Goal: Task Accomplishment & Management: Use online tool/utility

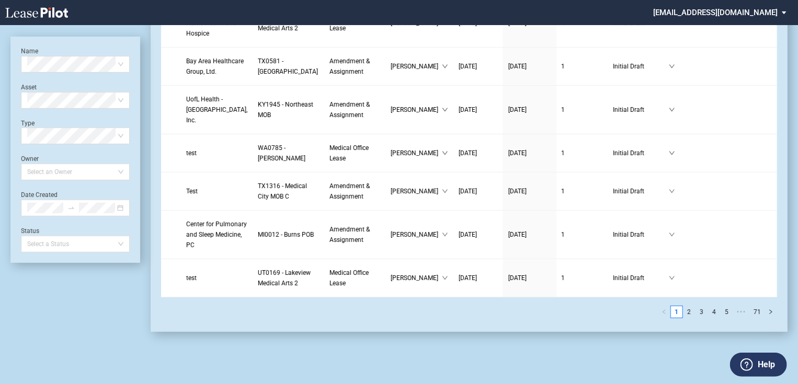
scroll to position [2475, 0]
drag, startPoint x: 190, startPoint y: 156, endPoint x: 199, endPoint y: 154, distance: 9.3
click at [190, 188] on span "Test" at bounding box center [192, 191] width 12 height 7
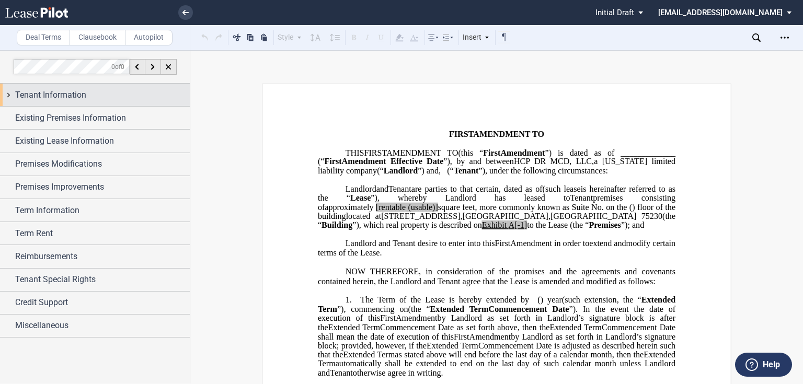
click at [110, 93] on div "Tenant Information" at bounding box center [102, 95] width 175 height 13
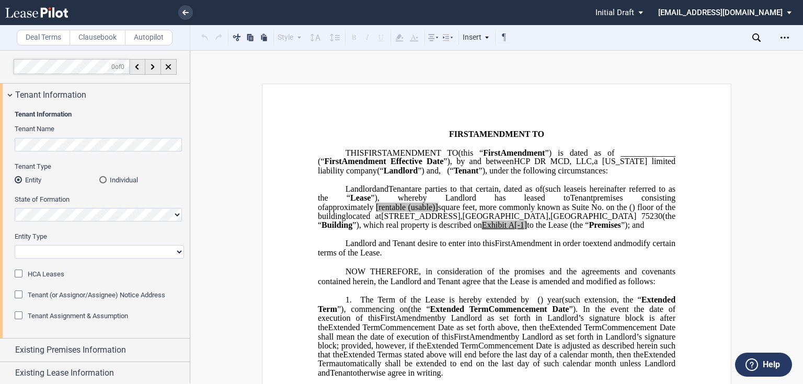
scroll to position [84, 0]
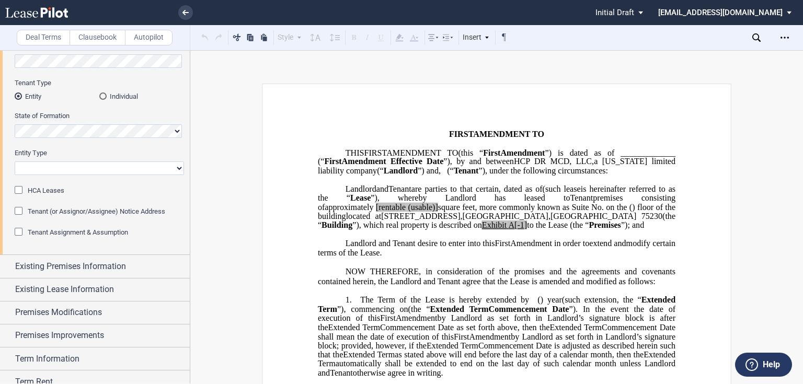
click at [85, 232] on span "Tenant Assignment & Assumption" at bounding box center [78, 233] width 100 height 8
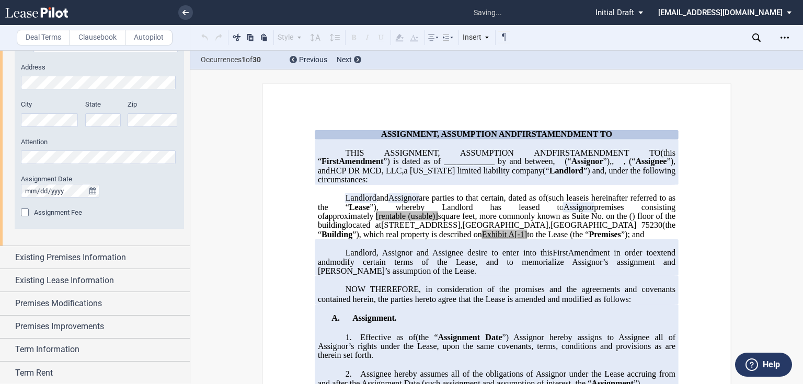
scroll to position [510, 0]
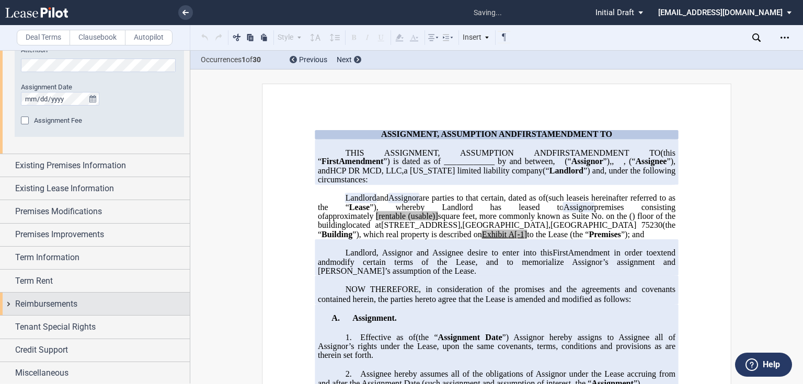
click at [52, 293] on div "Reimbursements" at bounding box center [95, 304] width 190 height 22
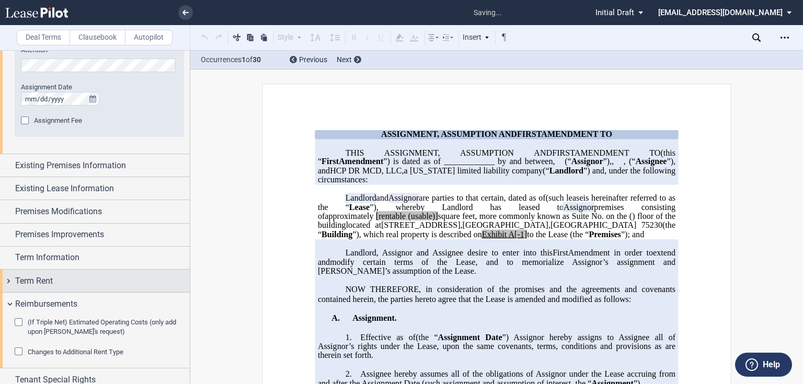
click at [56, 282] on div "Term Rent" at bounding box center [102, 281] width 175 height 13
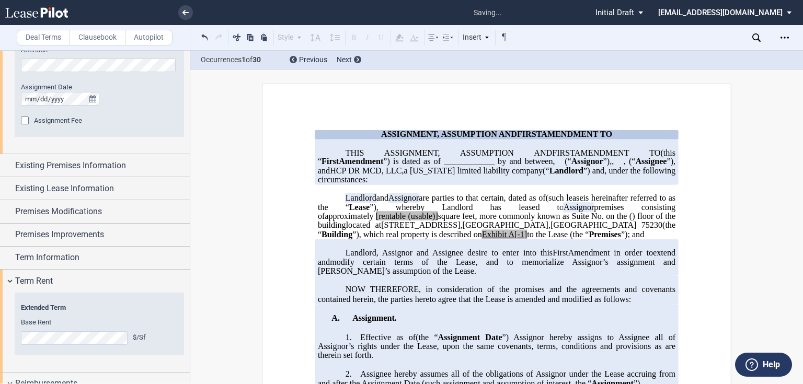
scroll to position [652, 0]
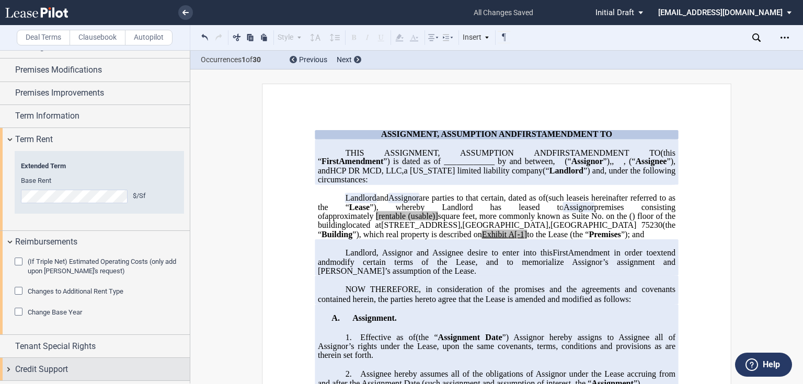
click at [63, 372] on span "Credit Support" at bounding box center [41, 370] width 53 height 13
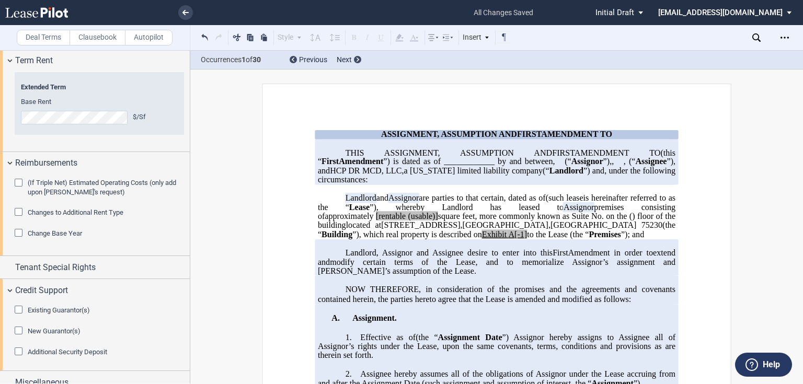
scroll to position [744, 0]
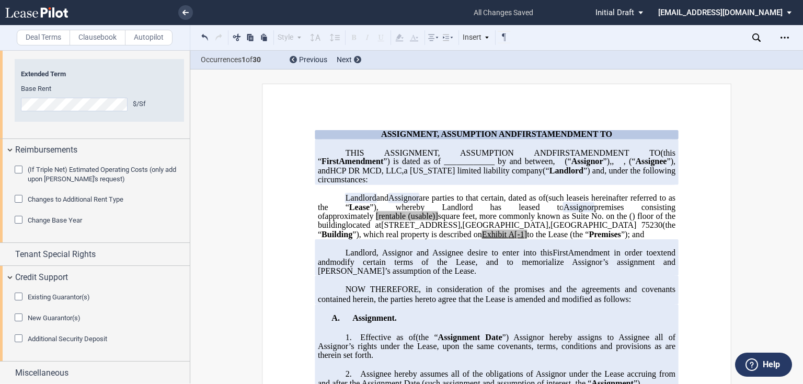
click at [58, 339] on span "Additional Security Deposit" at bounding box center [68, 339] width 80 height 8
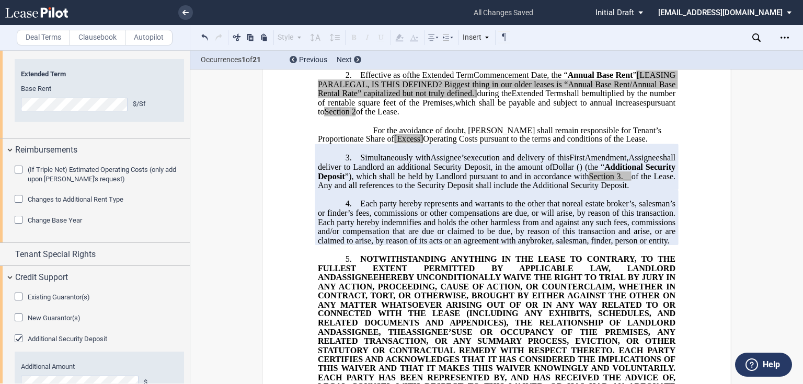
scroll to position [795, 0]
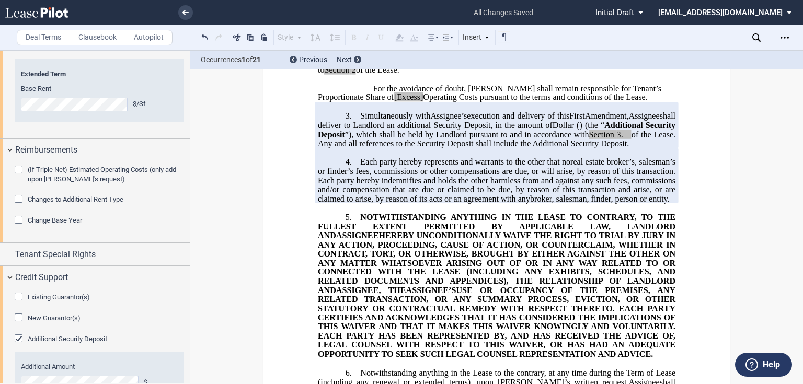
click at [449, 203] on span "real estate broker’s, salesman’s or finder’s fees, commissions or other compens…" at bounding box center [498, 180] width 360 height 46
drag, startPoint x: 377, startPoint y: 179, endPoint x: 358, endPoint y: 142, distance: 41.2
click at [358, 142] on p "3. Simultaneously with Assignee’s Tenant’s execution and delivery of this ﻿ ﻿ F…" at bounding box center [497, 129] width 358 height 37
